Goal: Information Seeking & Learning: Learn about a topic

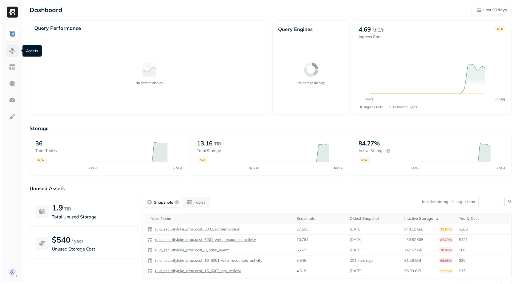
click at [12, 49] on img at bounding box center [12, 50] width 7 height 7
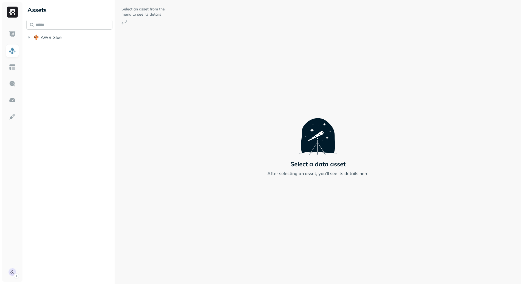
click at [65, 21] on input "text" at bounding box center [69, 25] width 86 height 10
paste input "**********"
type input "**********"
click at [79, 70] on span "ocsf_16_4001_network_activity" at bounding box center [86, 68] width 66 height 5
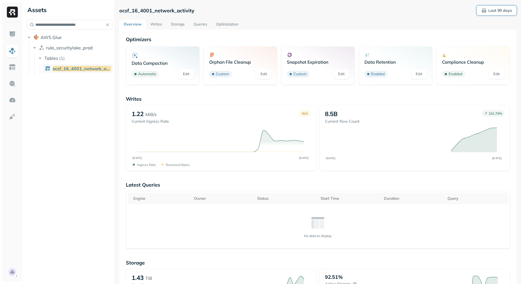
click at [498, 9] on p "Last 90 days" at bounding box center [500, 10] width 24 height 5
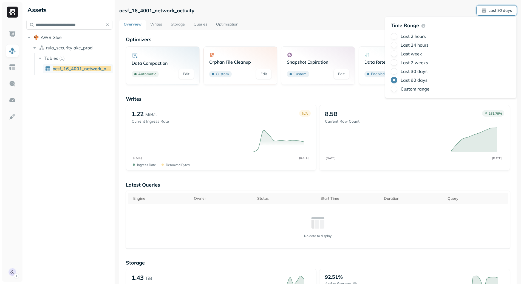
click at [411, 63] on label "Last 2 weeks" at bounding box center [413, 62] width 27 height 5
click at [397, 63] on button "Last 2 weeks" at bounding box center [394, 62] width 7 height 7
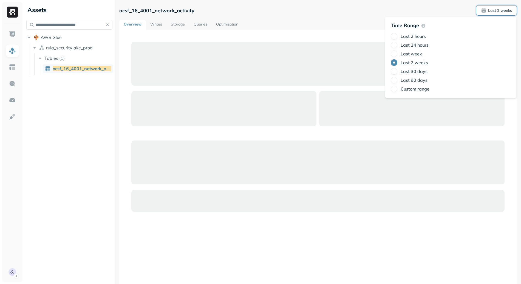
click at [322, 25] on div "Overview Writes Storage Queries Optimization" at bounding box center [317, 25] width 397 height 10
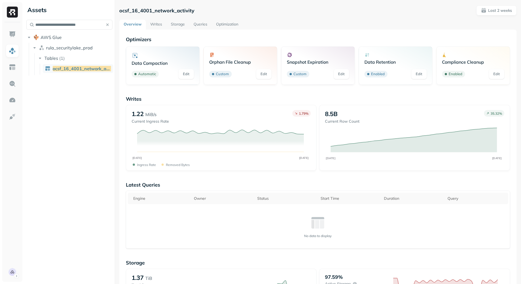
click at [178, 25] on link "Storage" at bounding box center [177, 25] width 23 height 10
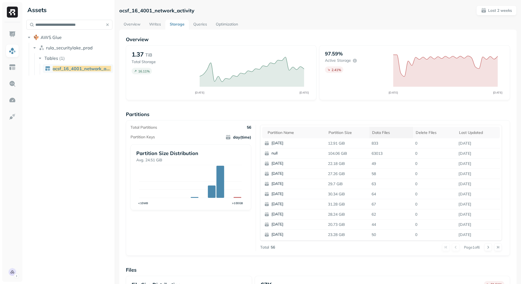
click at [383, 132] on div "Data Files" at bounding box center [391, 132] width 38 height 7
click at [374, 143] on p "63013" at bounding box center [391, 143] width 44 height 10
click at [338, 143] on p "104.06 GiB" at bounding box center [348, 143] width 44 height 10
drag, startPoint x: 360, startPoint y: 144, endPoint x: 314, endPoint y: 141, distance: 46.4
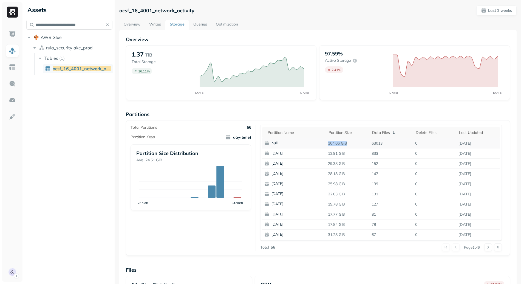
click at [314, 141] on tr "null 104.06 GiB 63013 0 [DATE]" at bounding box center [381, 143] width 238 height 10
click at [358, 140] on p "104.06 GiB" at bounding box center [348, 143] width 44 height 10
click at [371, 144] on p "63013" at bounding box center [391, 143] width 44 height 10
click at [385, 145] on p "63013" at bounding box center [391, 143] width 44 height 10
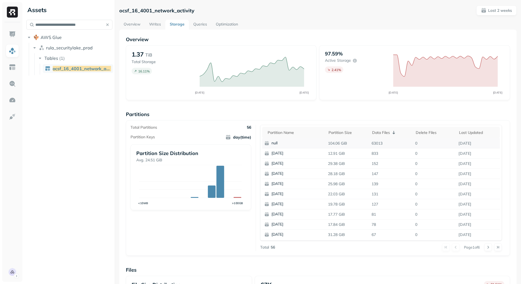
click at [461, 143] on p "[DATE]" at bounding box center [478, 143] width 44 height 10
click at [476, 142] on p "[DATE]" at bounding box center [478, 143] width 44 height 10
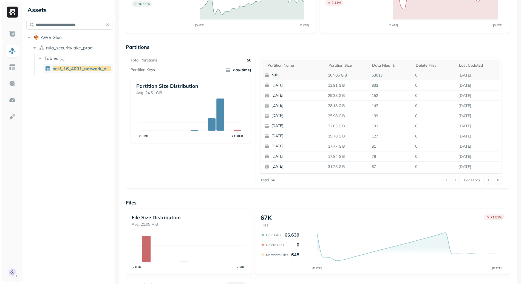
click at [373, 75] on p "63013" at bounding box center [391, 75] width 44 height 10
copy p "63013"
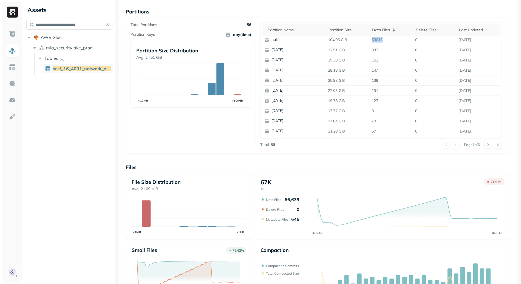
scroll to position [99, 0]
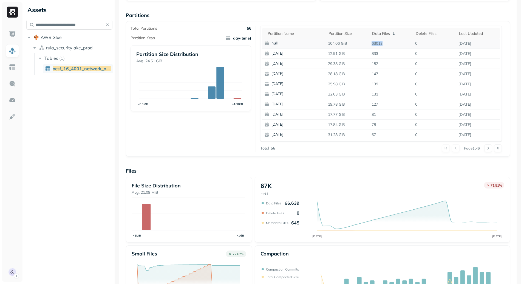
click at [278, 44] on p "null" at bounding box center [297, 43] width 53 height 5
click at [240, 170] on p "Files" at bounding box center [318, 170] width 384 height 6
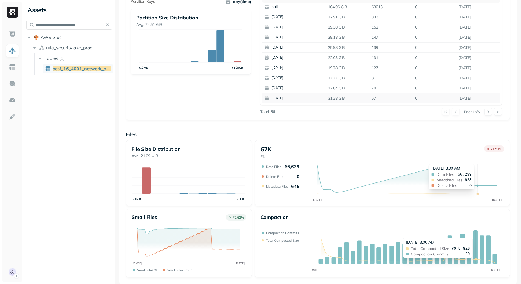
scroll to position [0, 0]
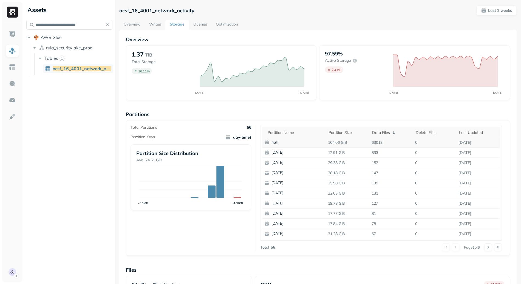
click at [372, 141] on p "63013" at bounding box center [391, 143] width 44 height 10
click at [413, 144] on p "0" at bounding box center [435, 143] width 44 height 10
